Goal: Information Seeking & Learning: Learn about a topic

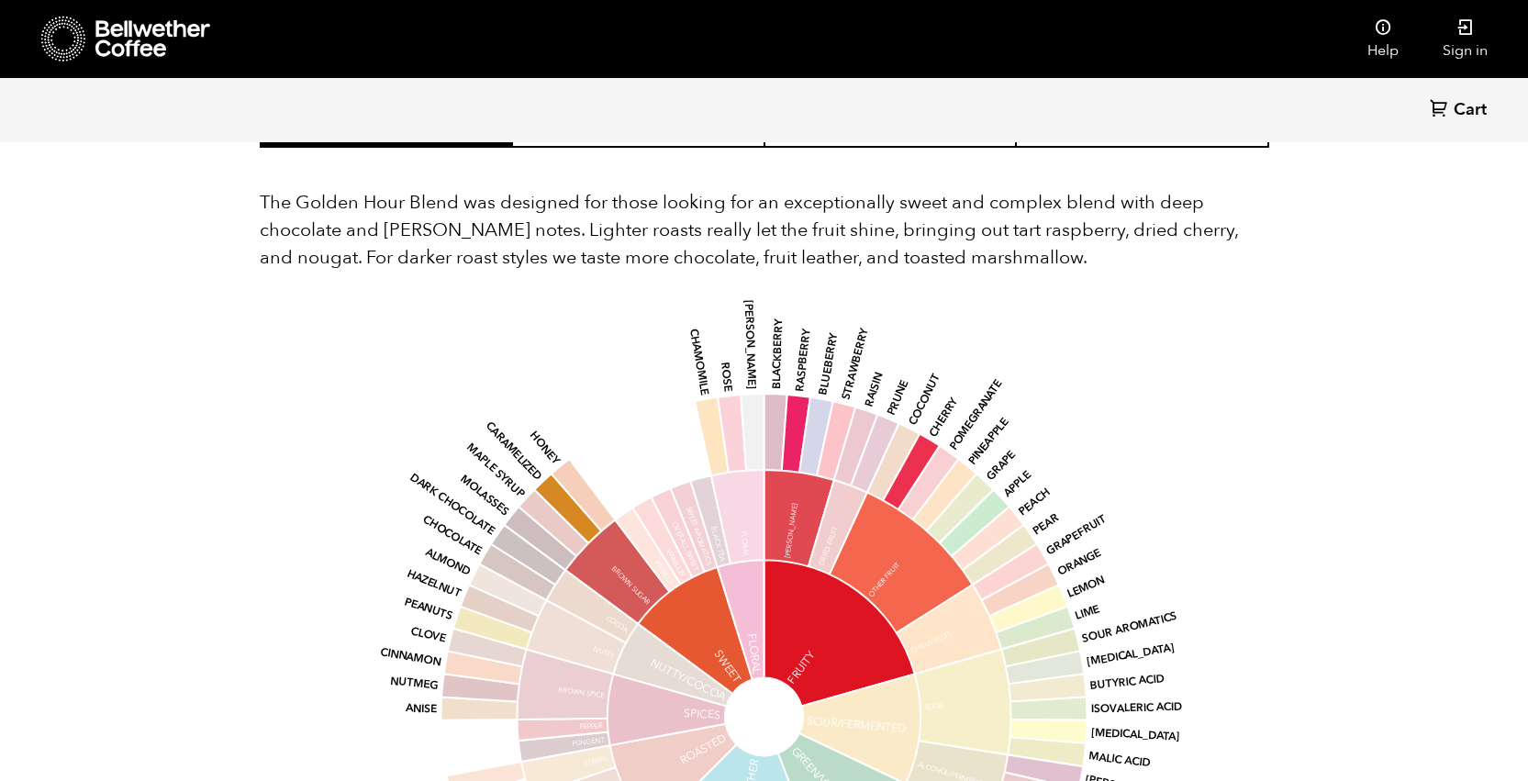
scroll to position [1137, 0]
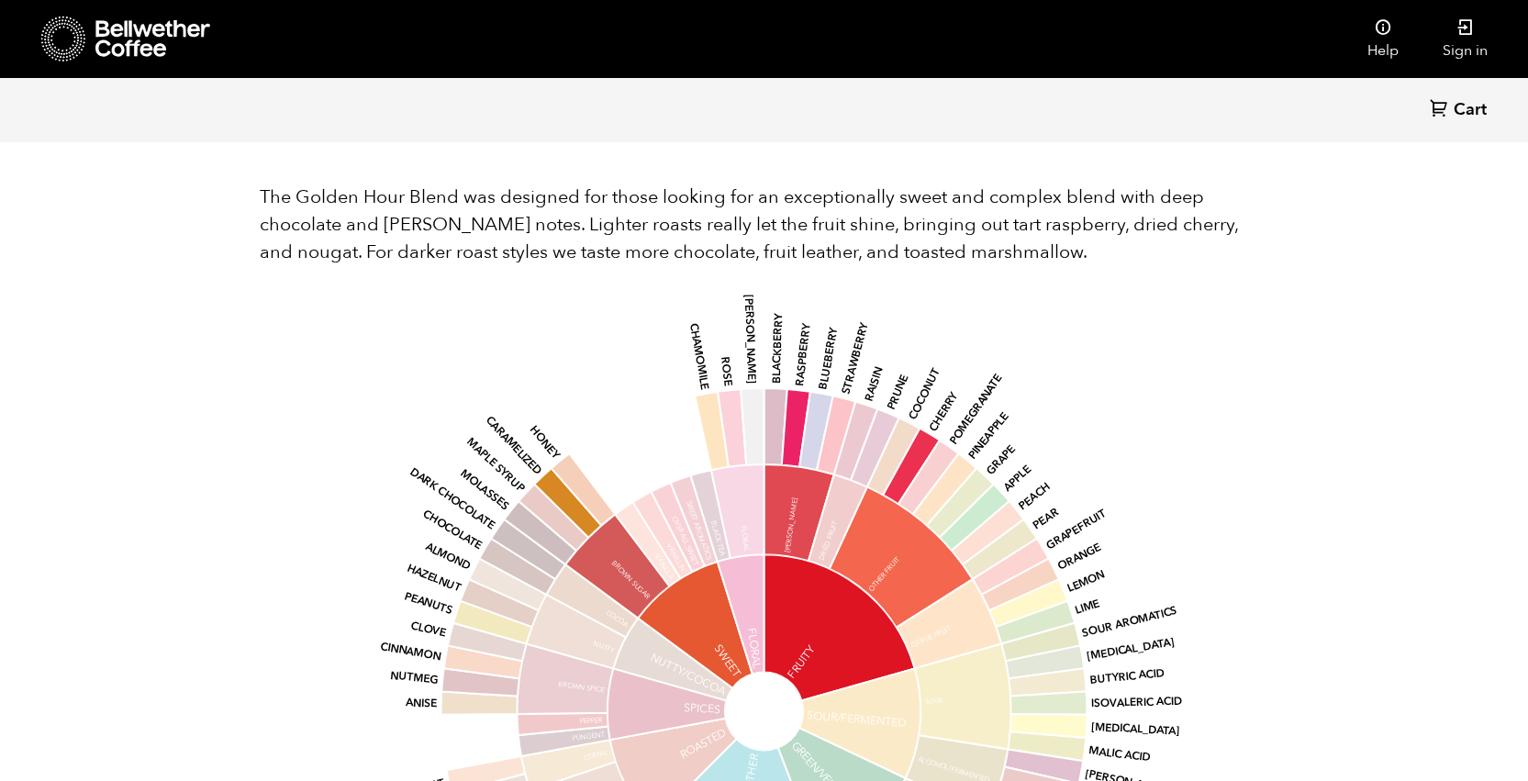
drag, startPoint x: 647, startPoint y: 306, endPoint x: 696, endPoint y: 342, distance: 60.9
click at [696, 342] on div "base Fruity Sour/Fermented Green/Vegetative Other Roasted Spices Nutty/Cocoa Sw…" at bounding box center [764, 693] width 959 height 780
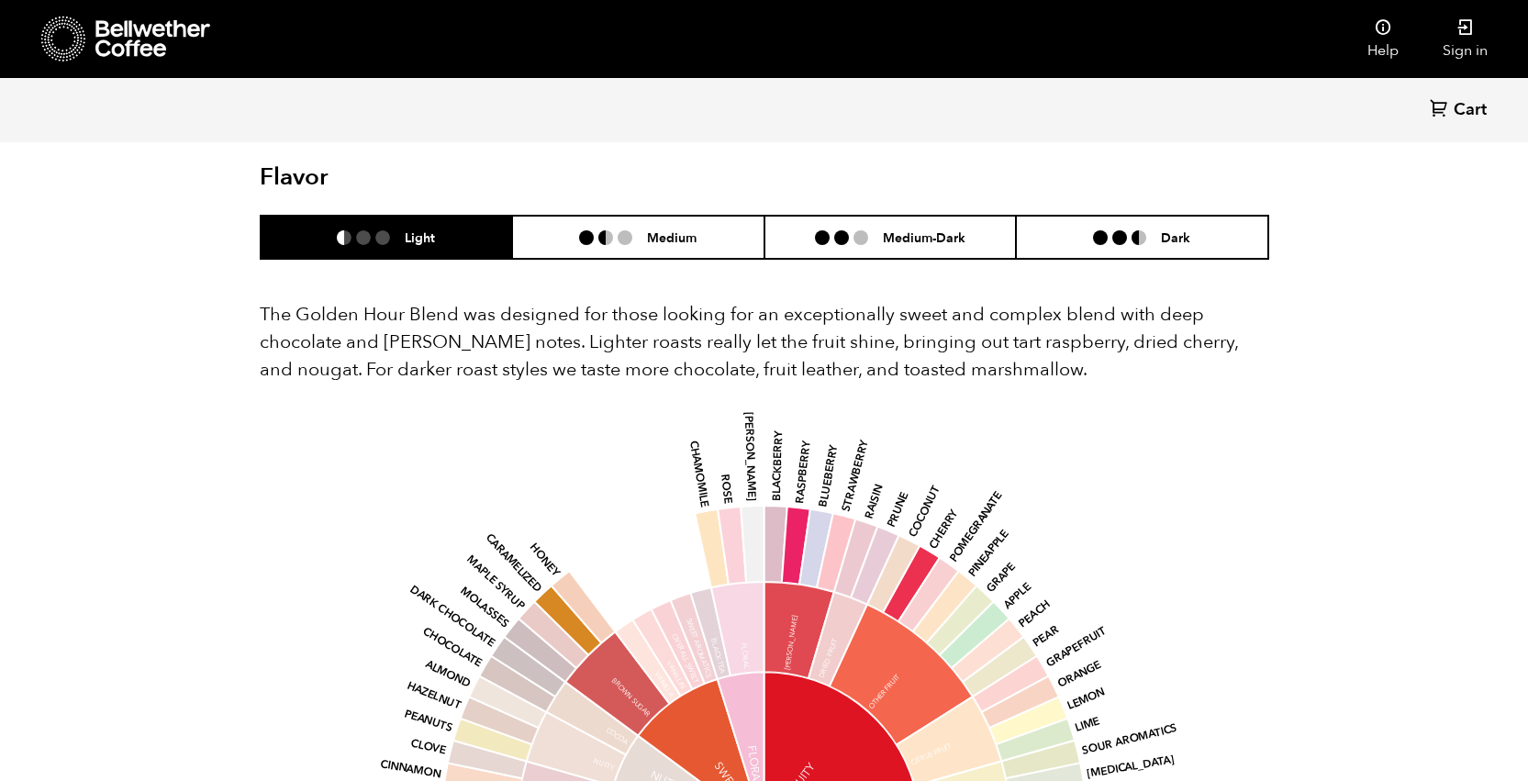
scroll to position [1018, 0]
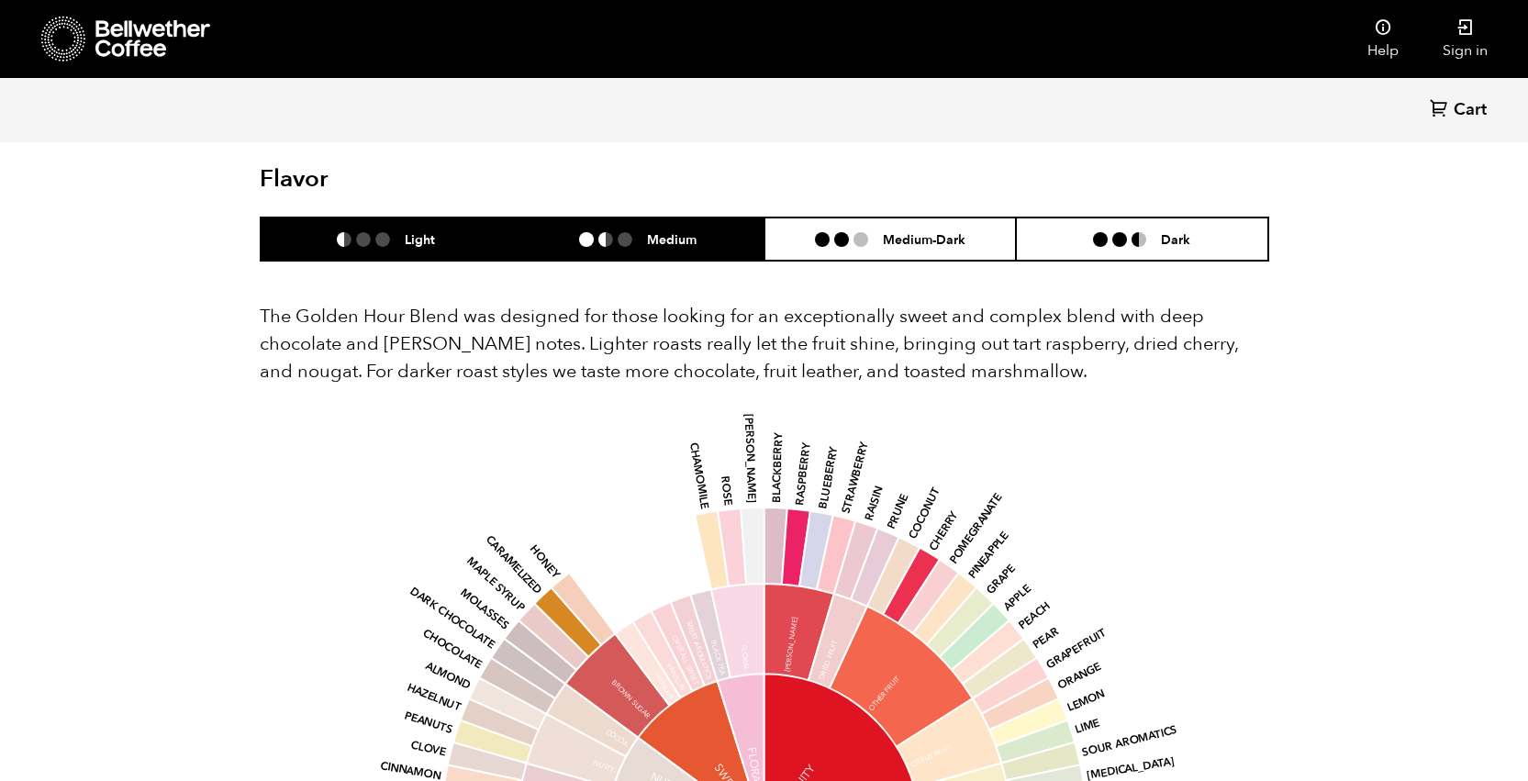
click at [679, 234] on h6 "Medium" at bounding box center [672, 239] width 50 height 16
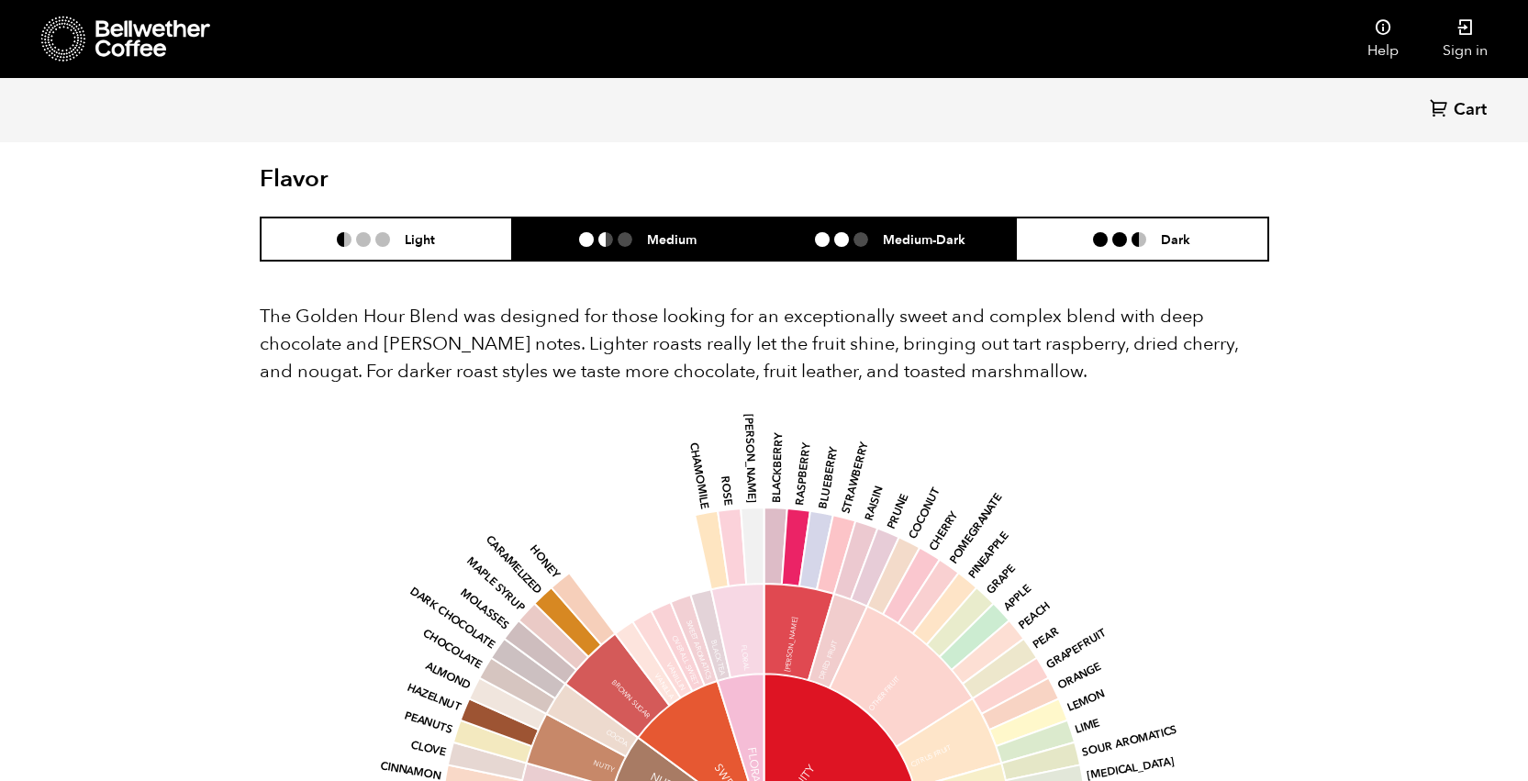
click at [866, 236] on li at bounding box center [861, 239] width 15 height 15
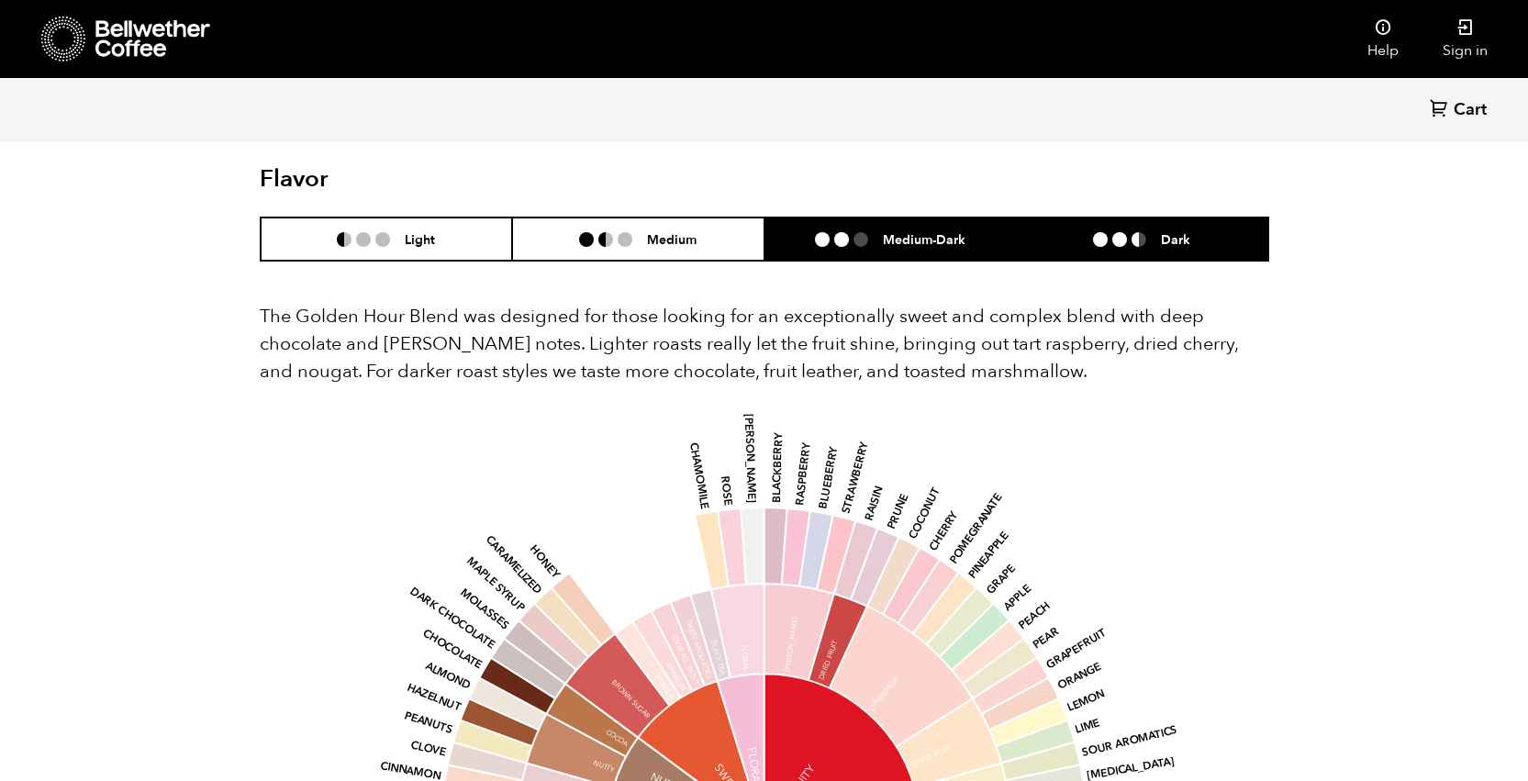
click at [1154, 240] on ul at bounding box center [1127, 239] width 68 height 15
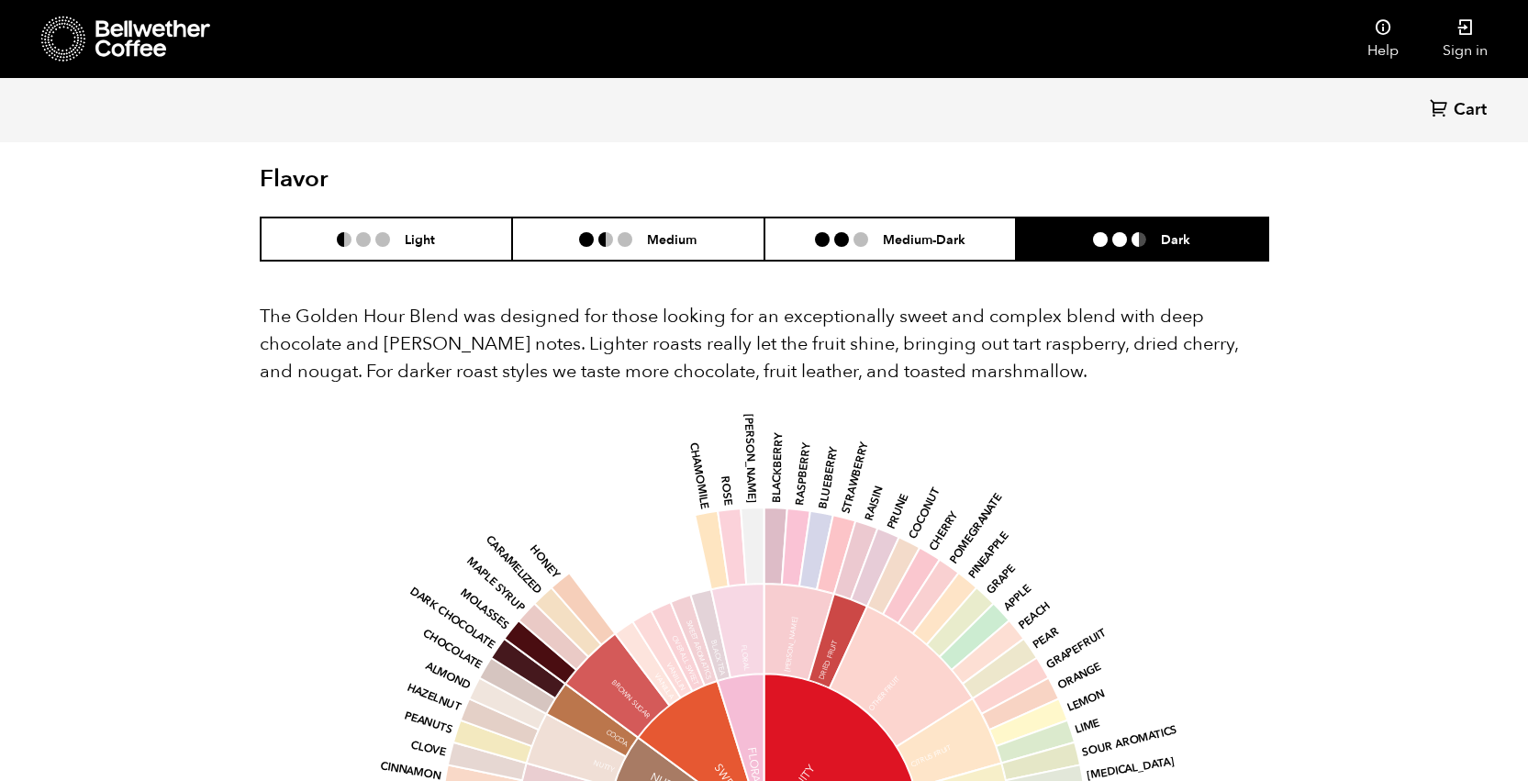
click at [339, 262] on div "The Golden Hour Blend was designed for those looking for an exceptionally sweet…" at bounding box center [765, 741] width 1010 height 959
click at [351, 240] on li at bounding box center [344, 239] width 15 height 15
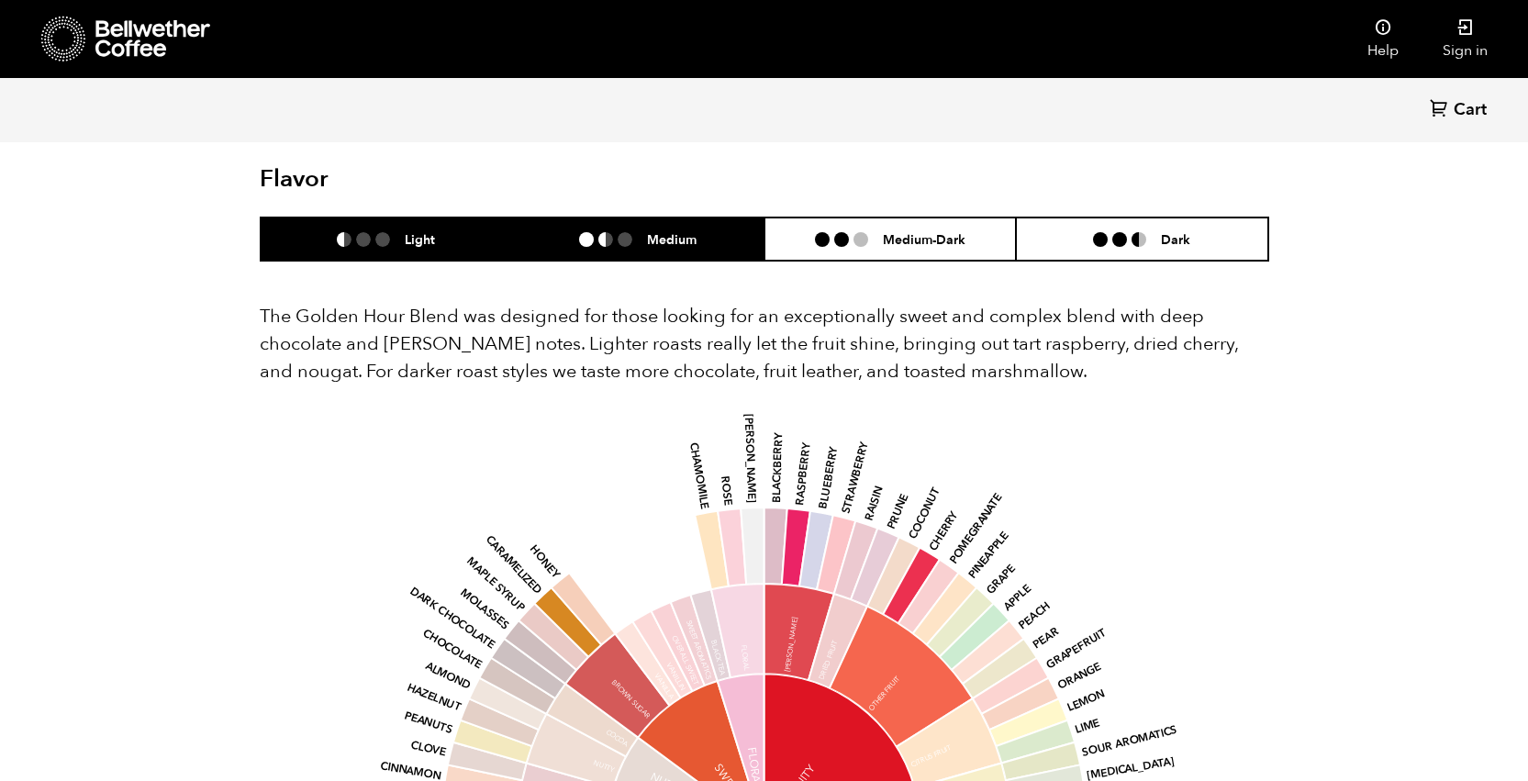
click at [581, 251] on li "Medium" at bounding box center [638, 239] width 252 height 43
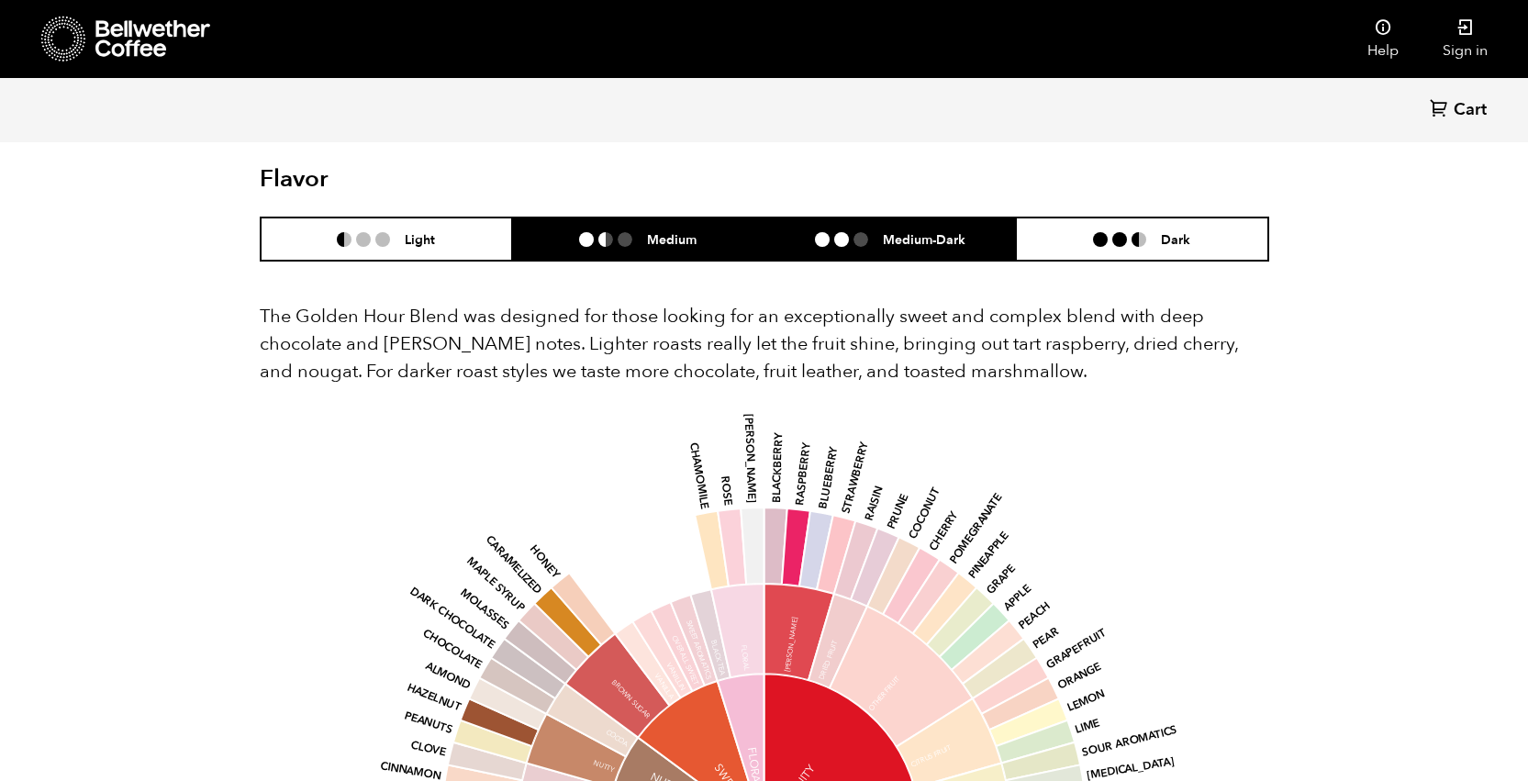
click at [824, 252] on li "Medium-Dark" at bounding box center [891, 239] width 252 height 43
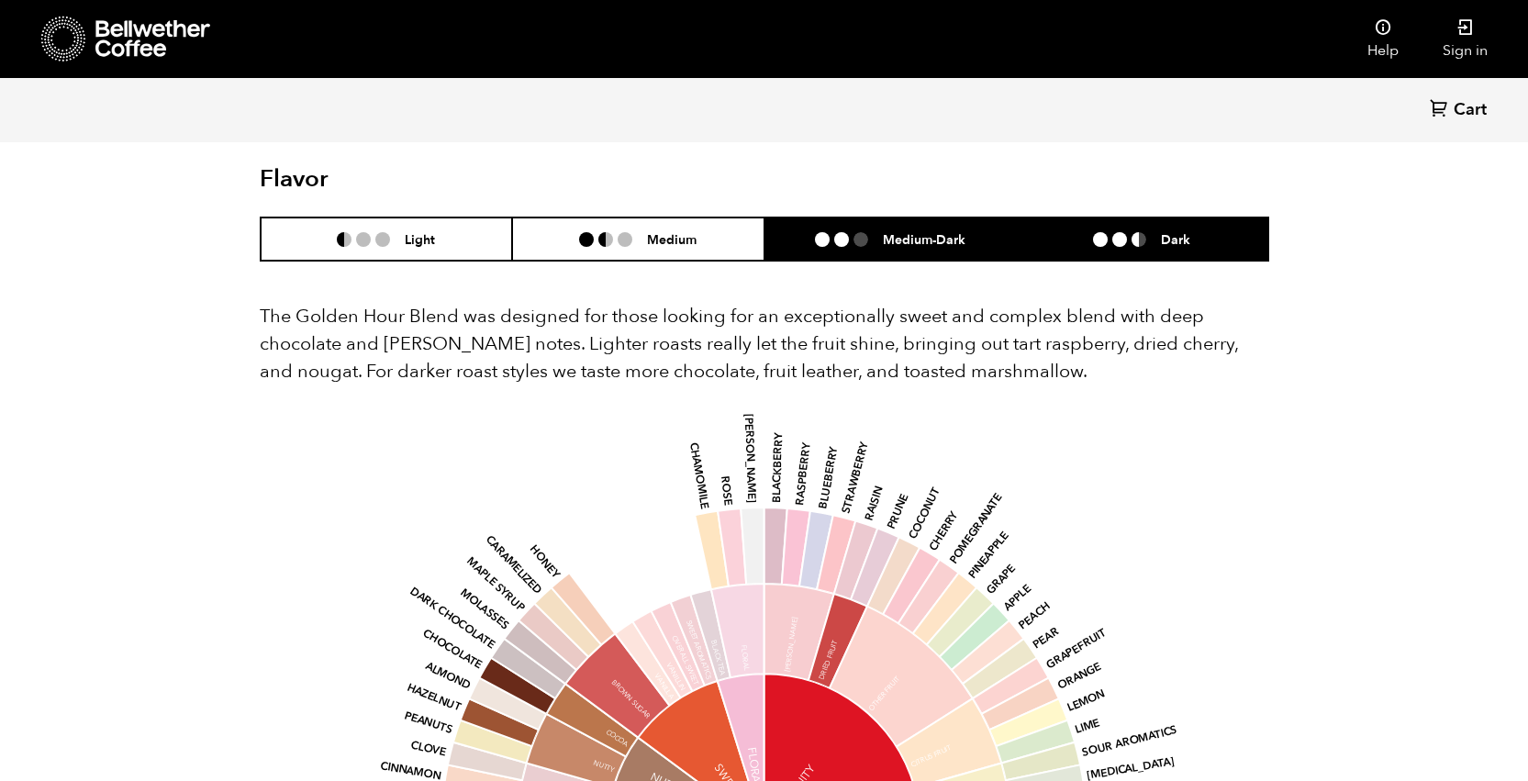
click at [1162, 229] on li "Dark" at bounding box center [1142, 239] width 252 height 43
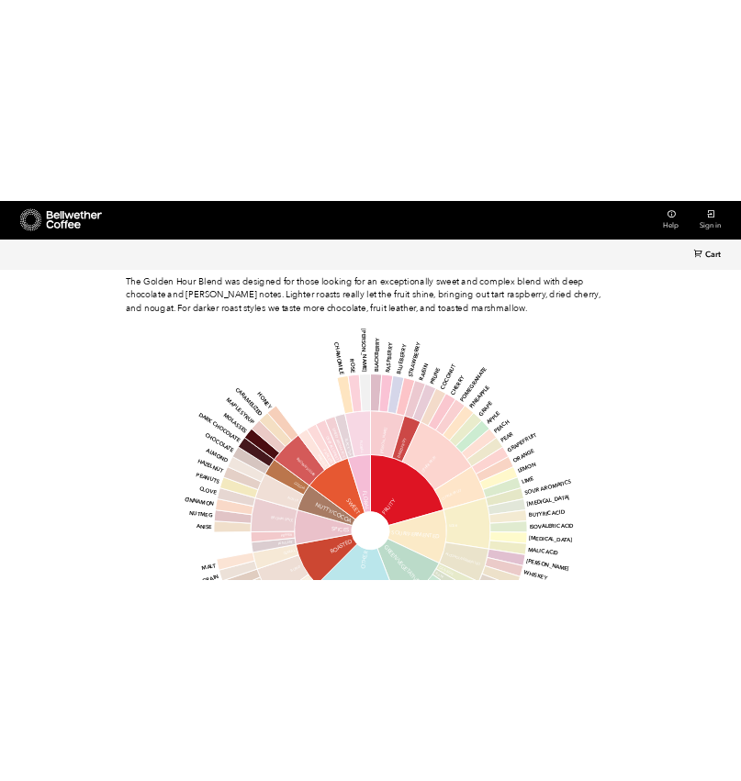
scroll to position [1186, 0]
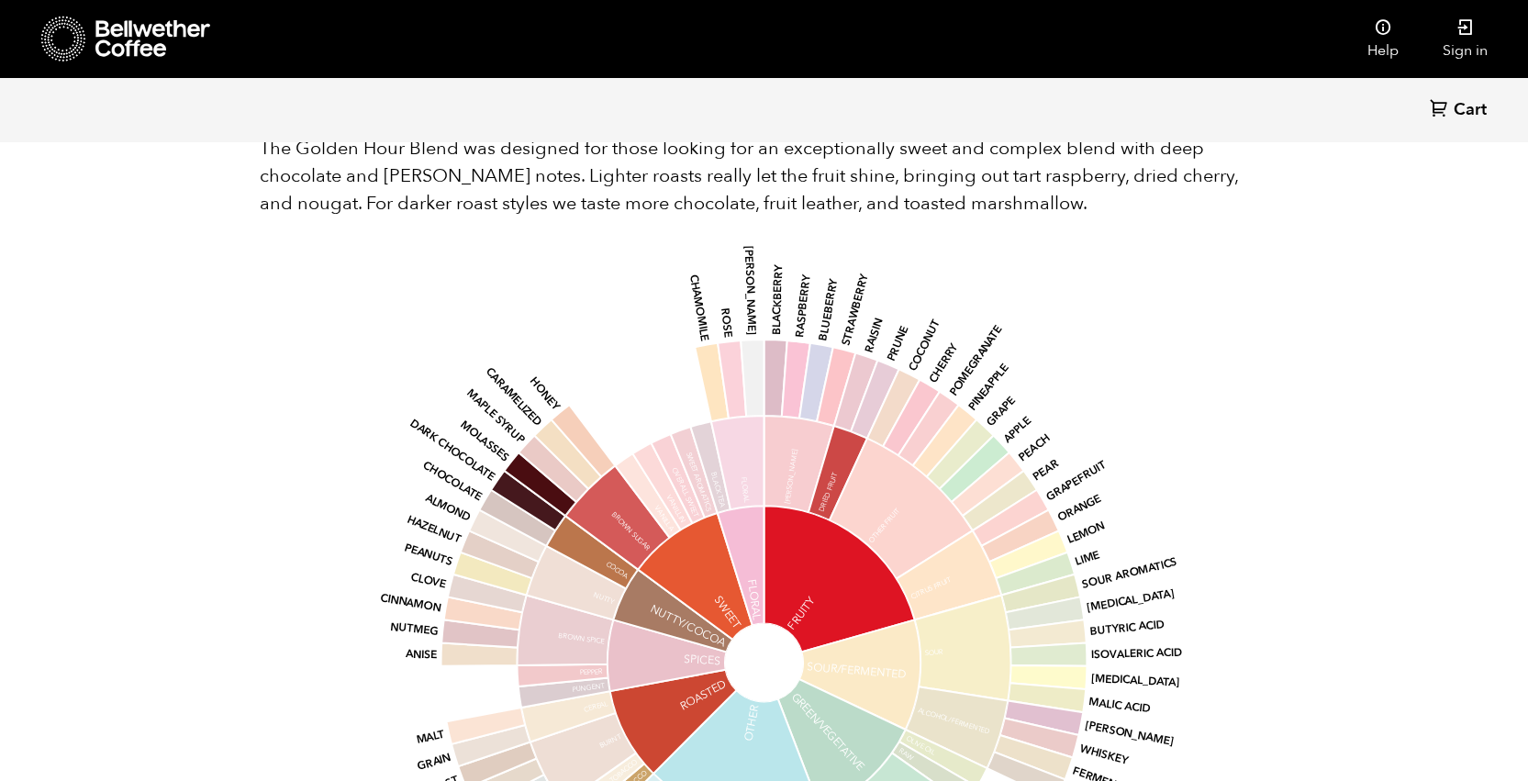
click at [795, 320] on icon at bounding box center [804, 309] width 33 height 70
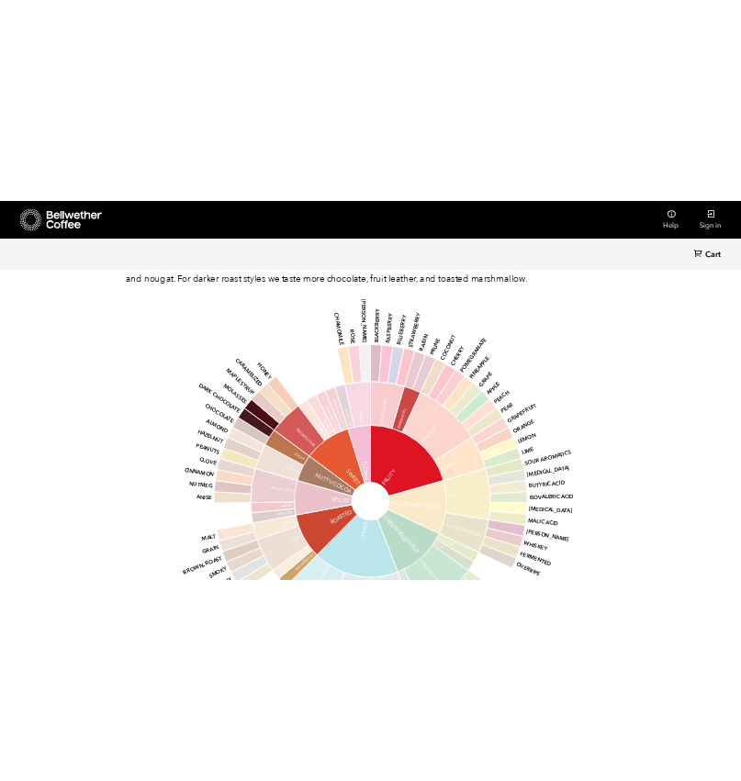
scroll to position [1227, 0]
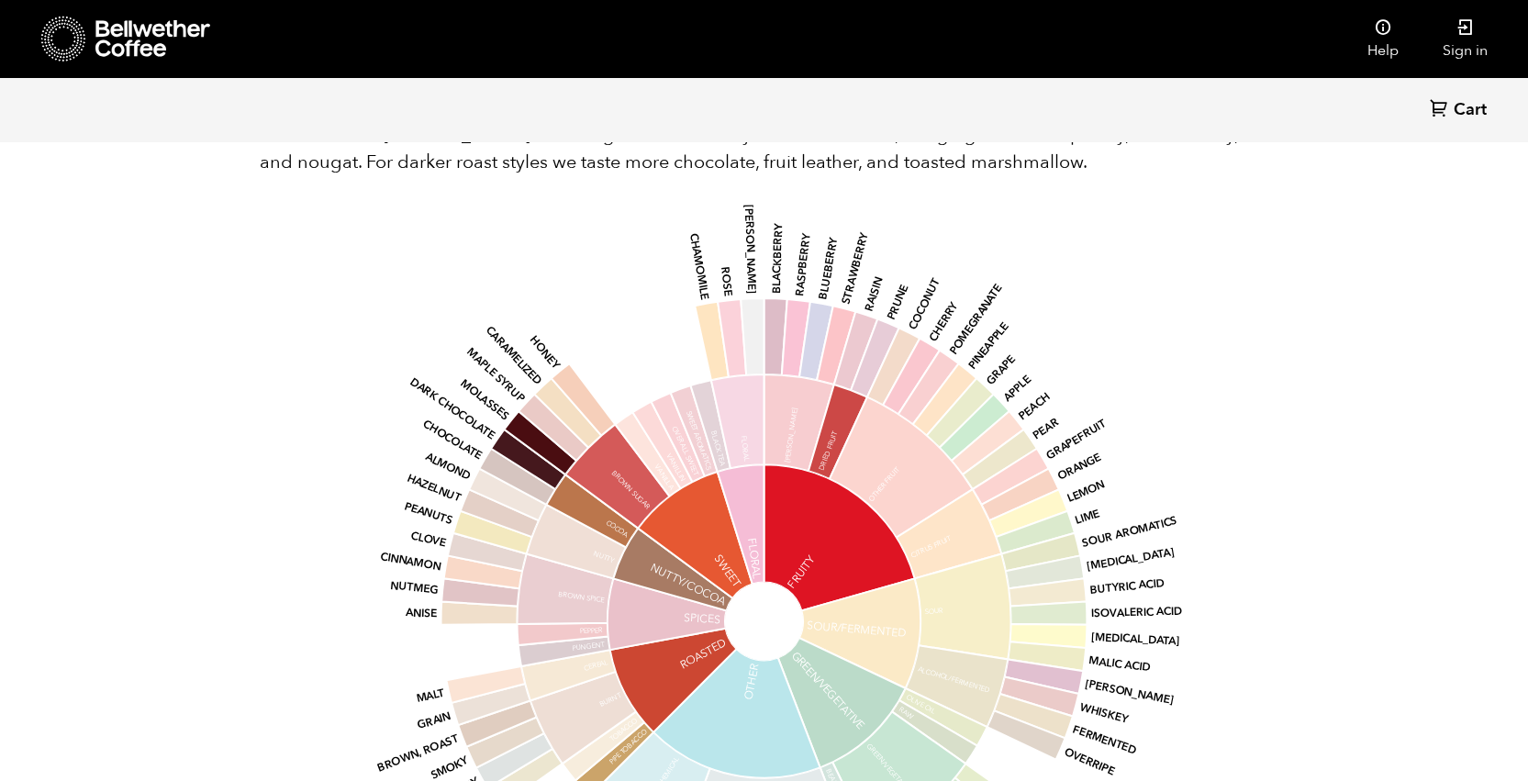
drag, startPoint x: 609, startPoint y: 229, endPoint x: 661, endPoint y: 258, distance: 59.2
click at [661, 258] on div "base Fruity Sour/Fermented Green/Vegetative Other Roasted Spices Nutty/Cocoa Sw…" at bounding box center [764, 603] width 959 height 780
drag, startPoint x: 422, startPoint y: 242, endPoint x: 767, endPoint y: 242, distance: 345.1
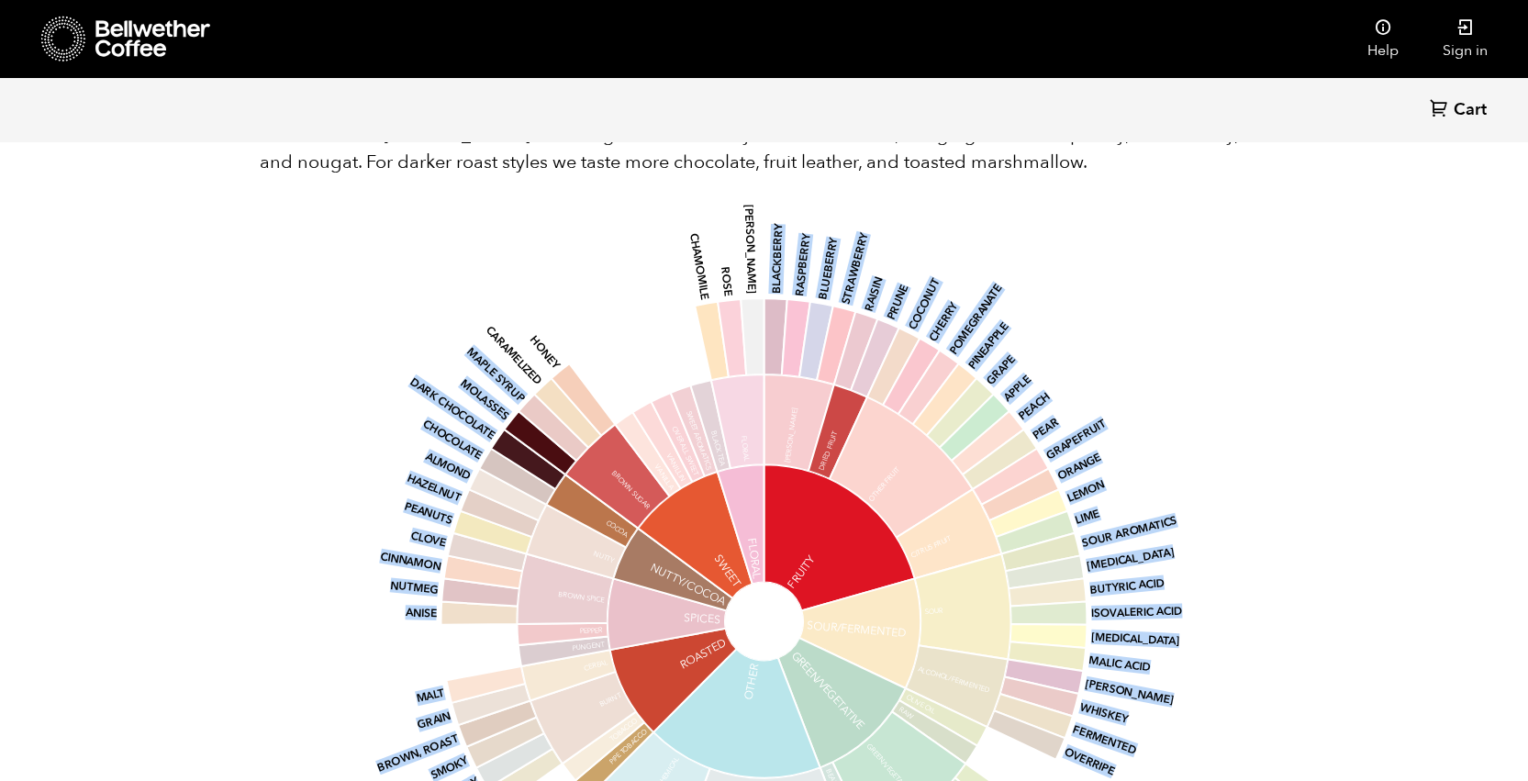
click at [767, 242] on icon "base Fruity Sour/Fermented Green/Vegetative Other Roasted Spices Nutty/Cocoa Sw…" at bounding box center [764, 621] width 959 height 780
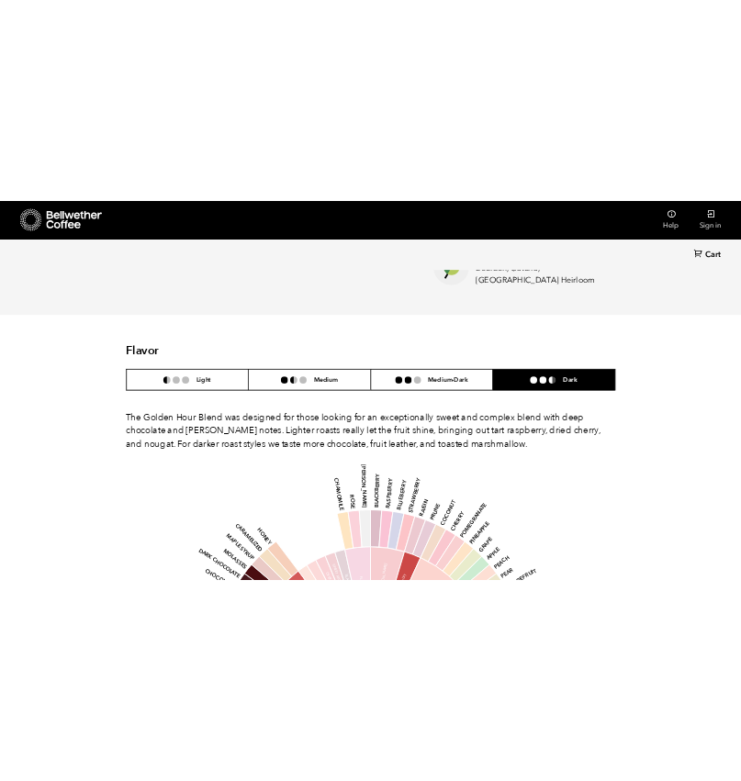
scroll to position [888, 0]
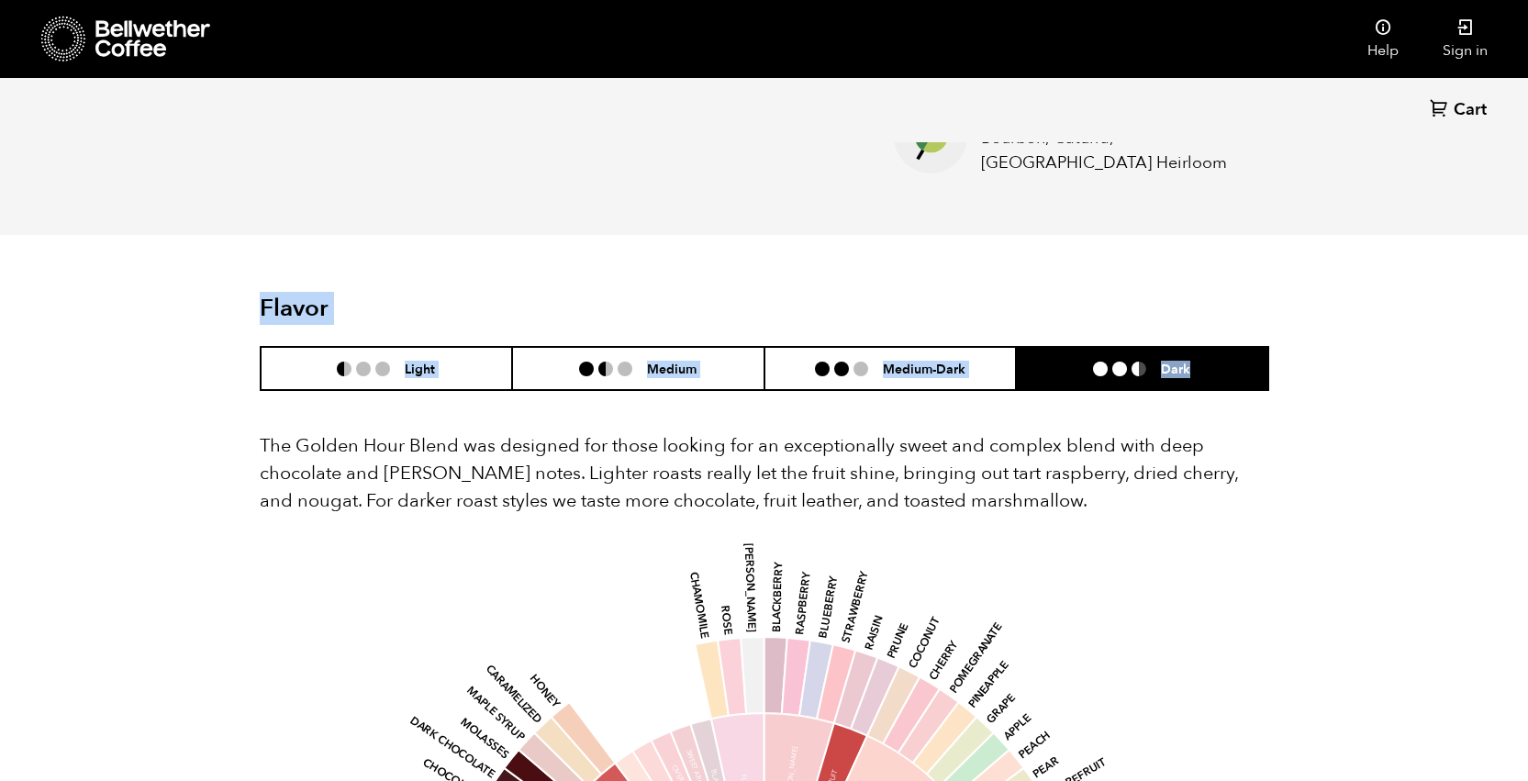
drag, startPoint x: 239, startPoint y: 288, endPoint x: 1300, endPoint y: 381, distance: 1065.1
drag, startPoint x: 272, startPoint y: 352, endPoint x: 1208, endPoint y: 364, distance: 936.3
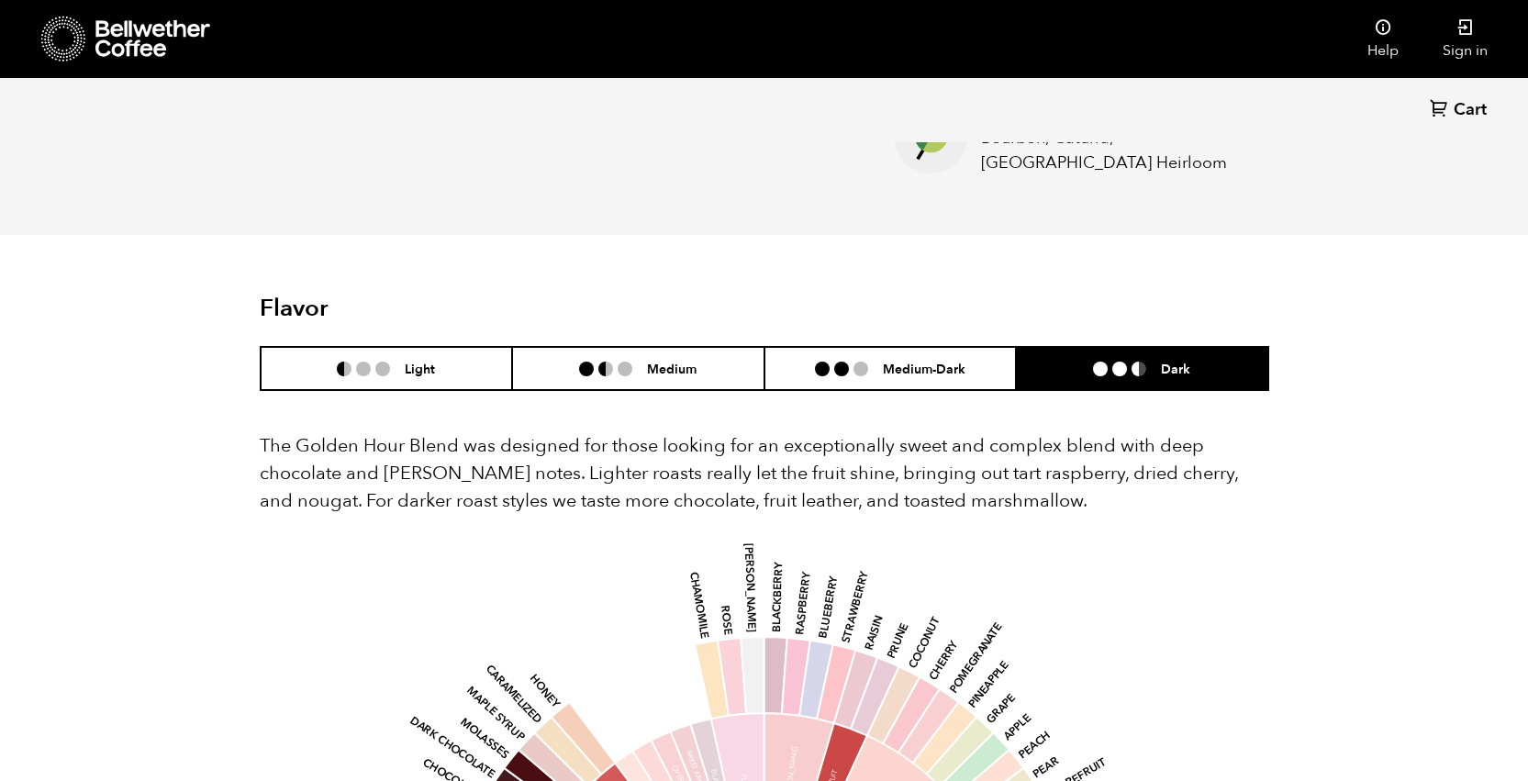
drag, startPoint x: 376, startPoint y: 318, endPoint x: 1272, endPoint y: 362, distance: 896.9
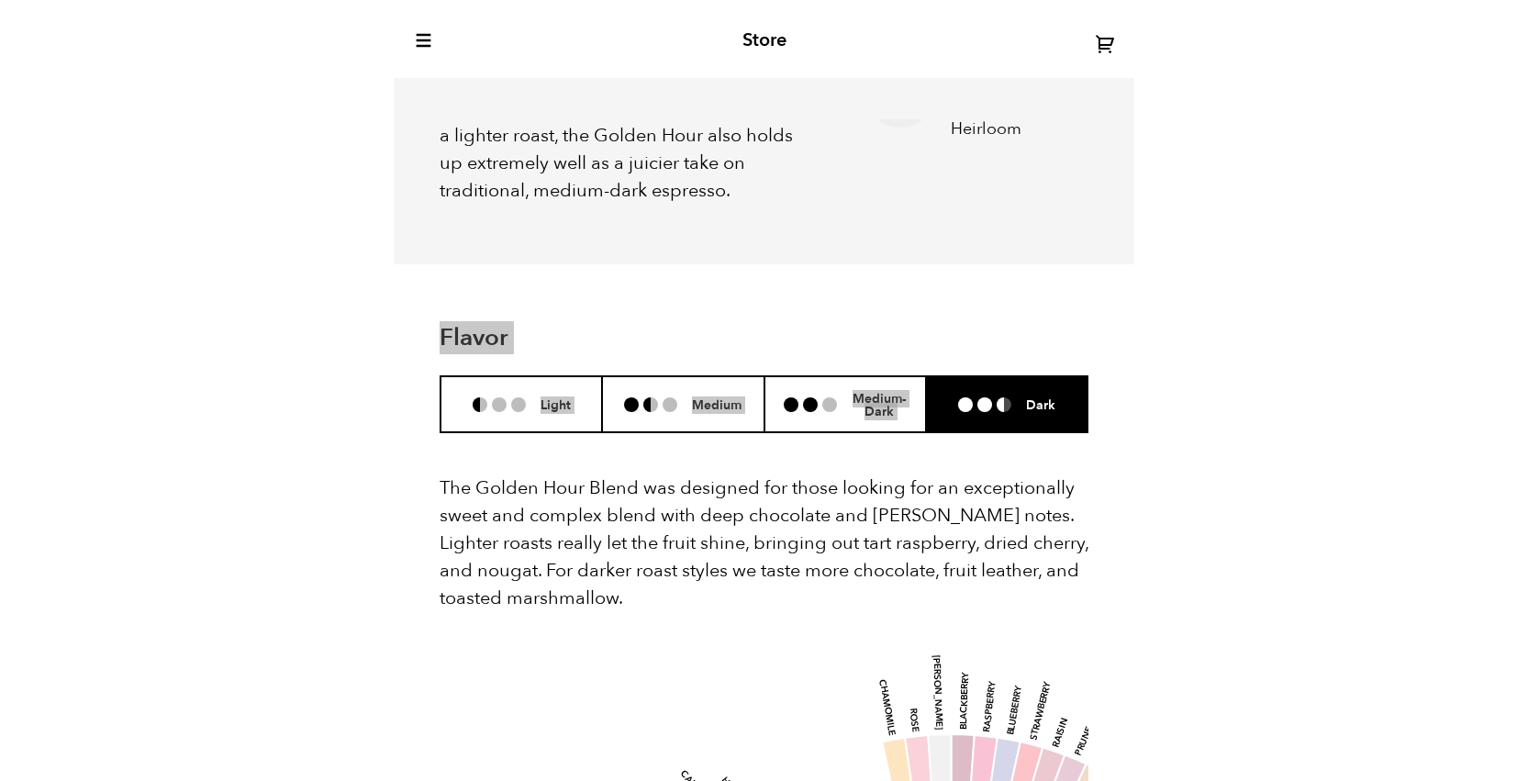
scroll to position [91116, 91180]
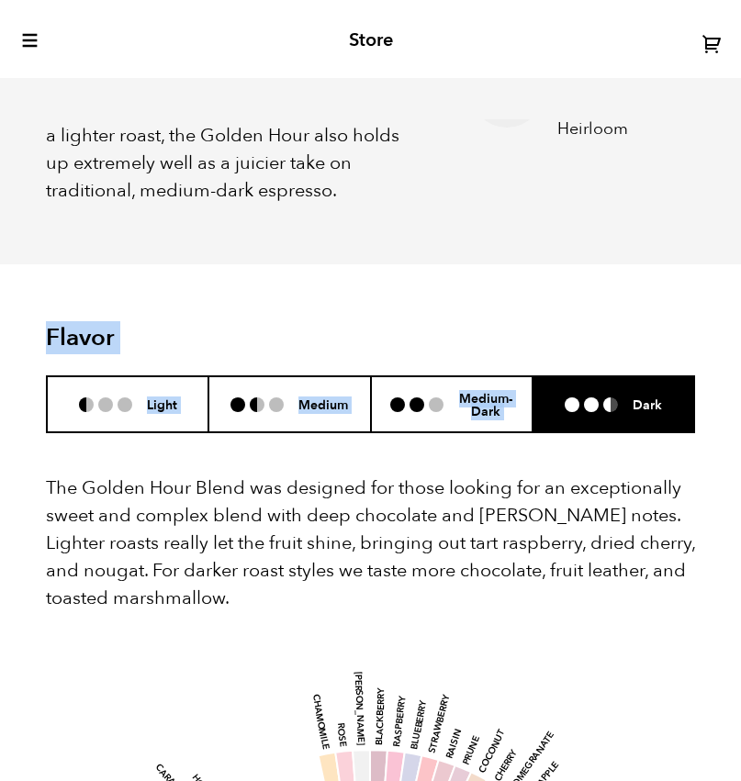
click at [669, 325] on header "Flavor Light Medium Medium-Dark Dark" at bounding box center [370, 378] width 649 height 109
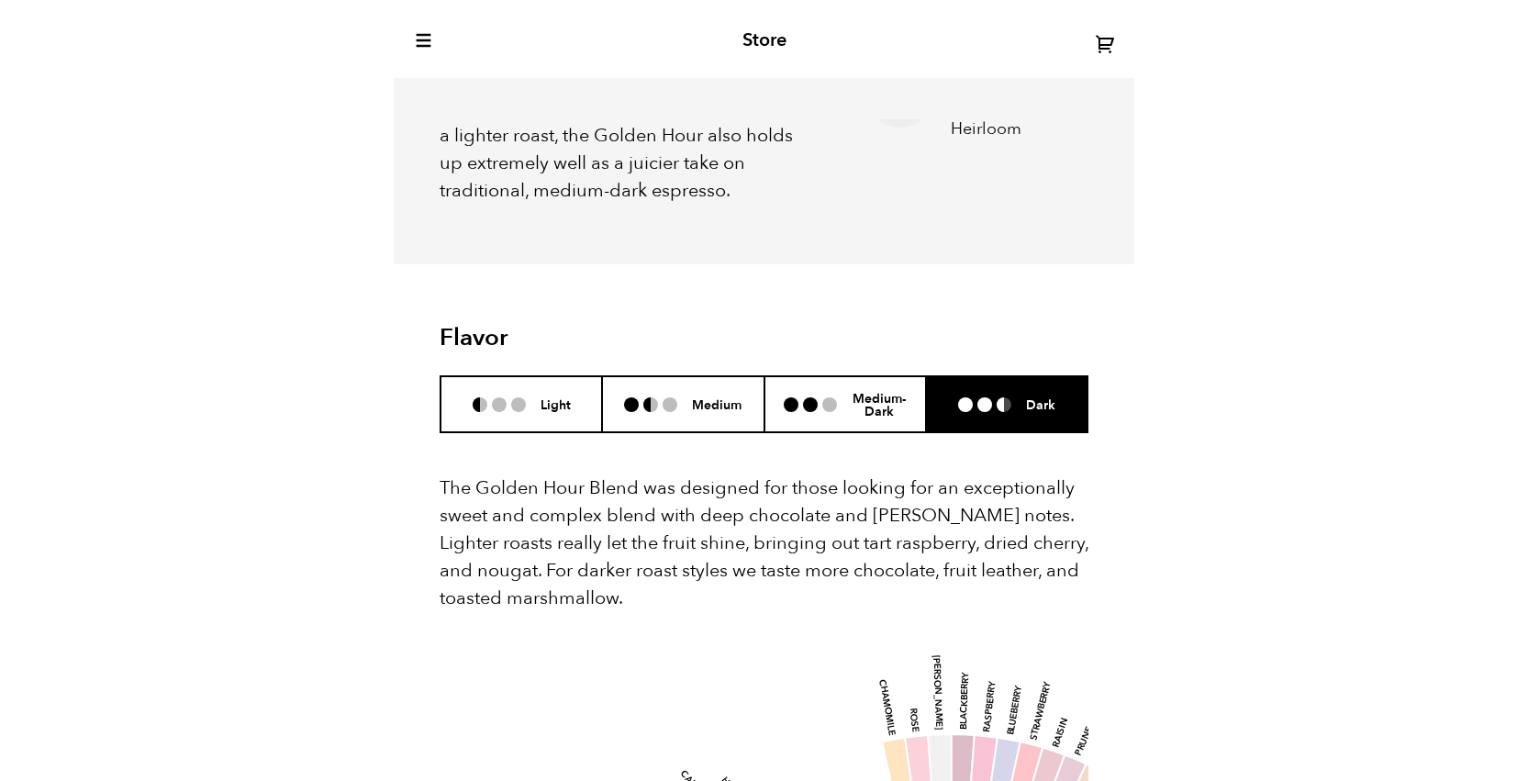
scroll to position [799, 977]
